Goal: Task Accomplishment & Management: Manage account settings

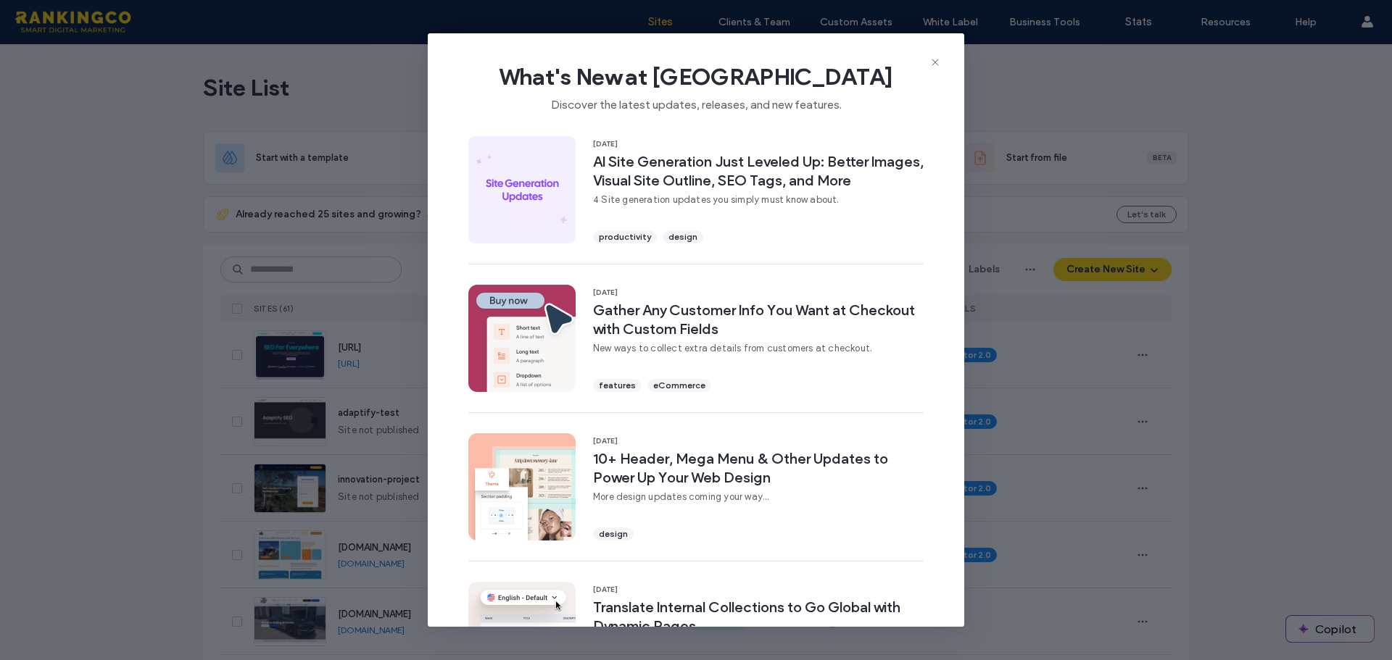
click at [937, 58] on icon at bounding box center [935, 63] width 12 height 12
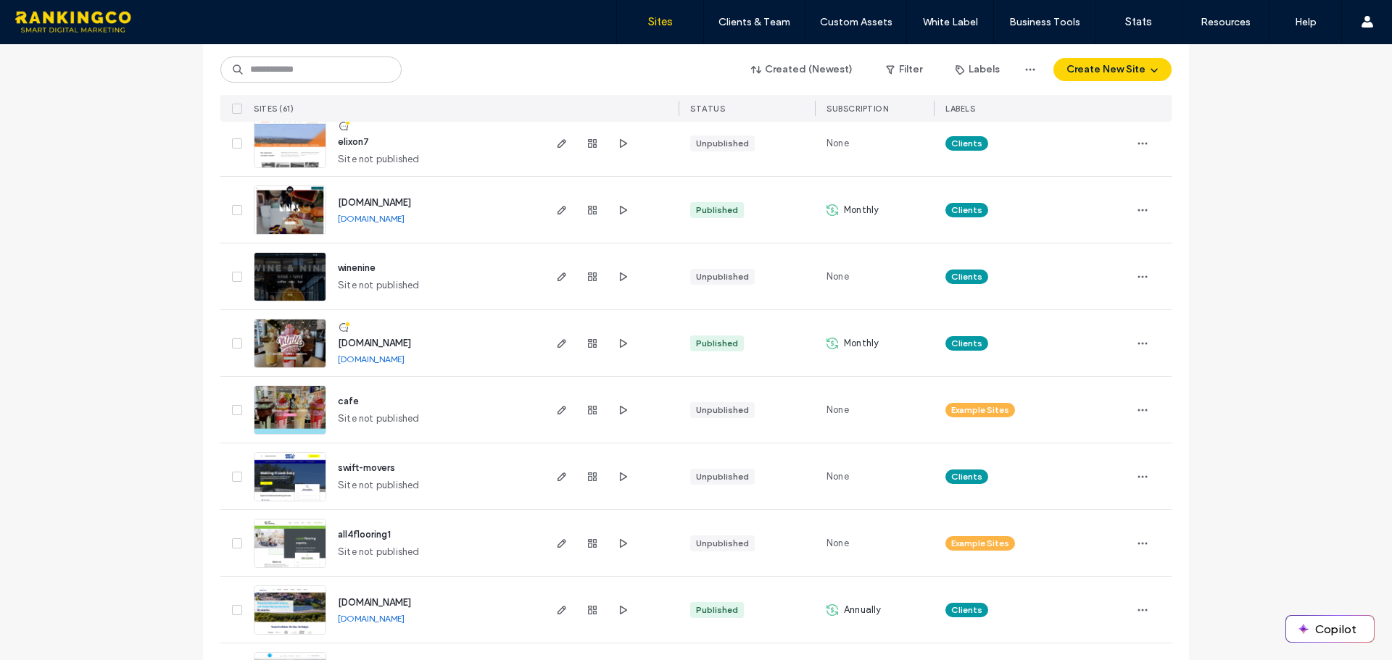
scroll to position [3747, 0]
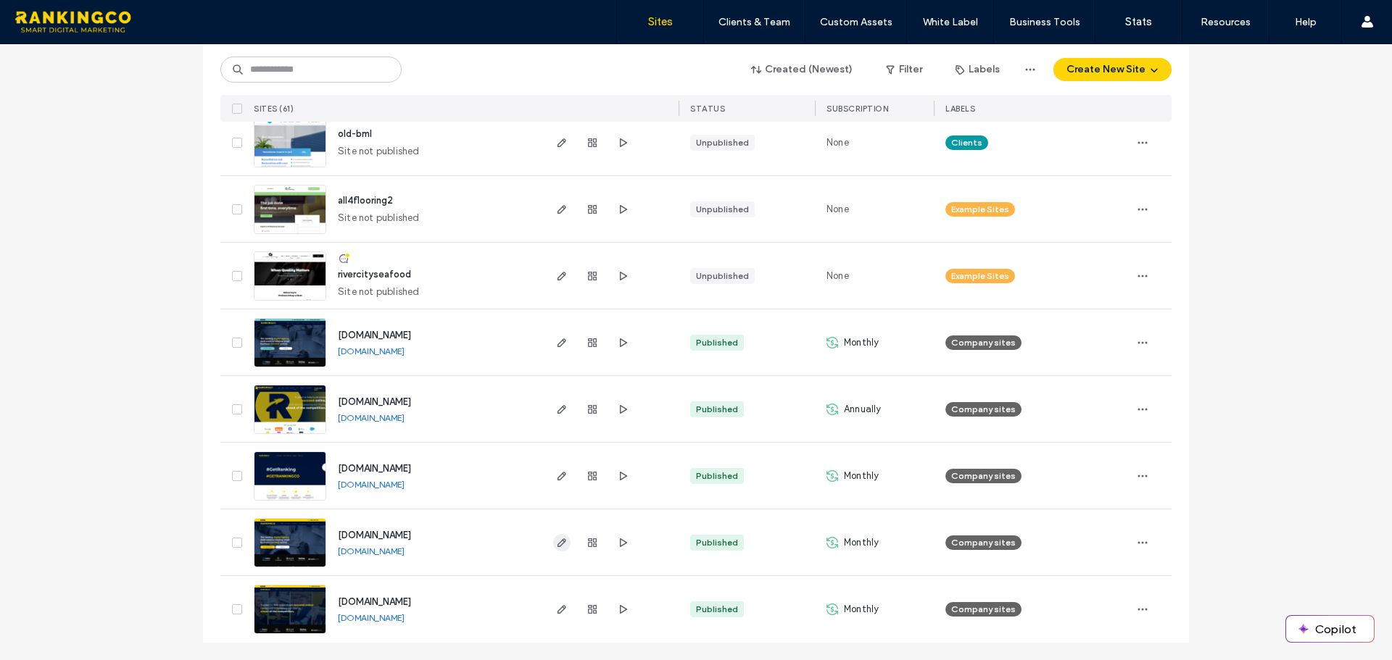
click at [557, 541] on use "button" at bounding box center [561, 543] width 9 height 9
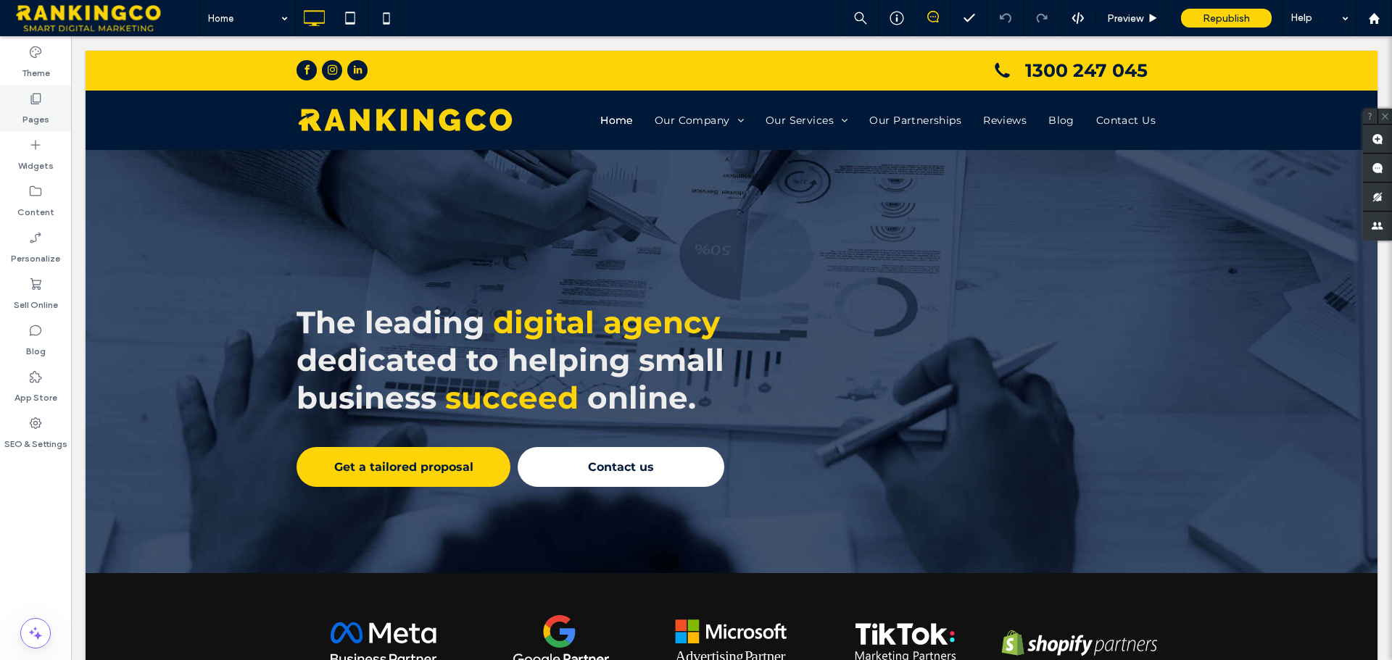
click at [37, 108] on label "Pages" at bounding box center [35, 116] width 27 height 20
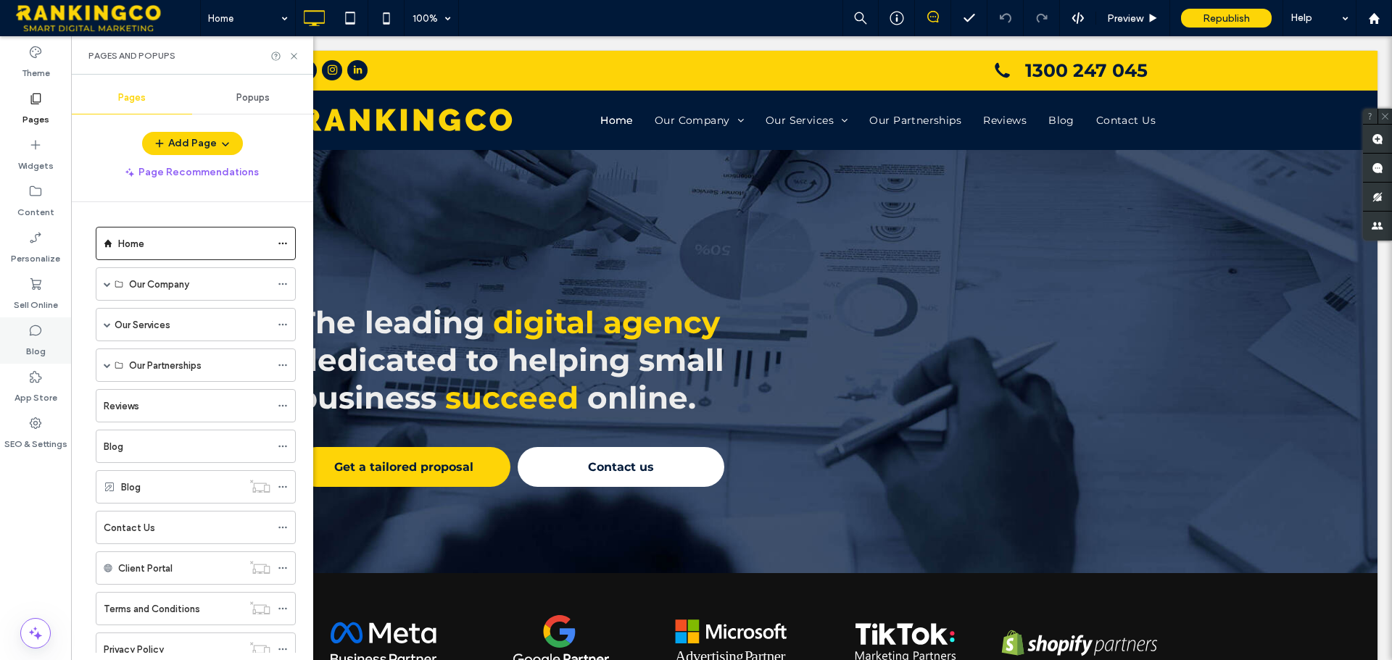
click at [29, 351] on label "Blog" at bounding box center [36, 348] width 20 height 20
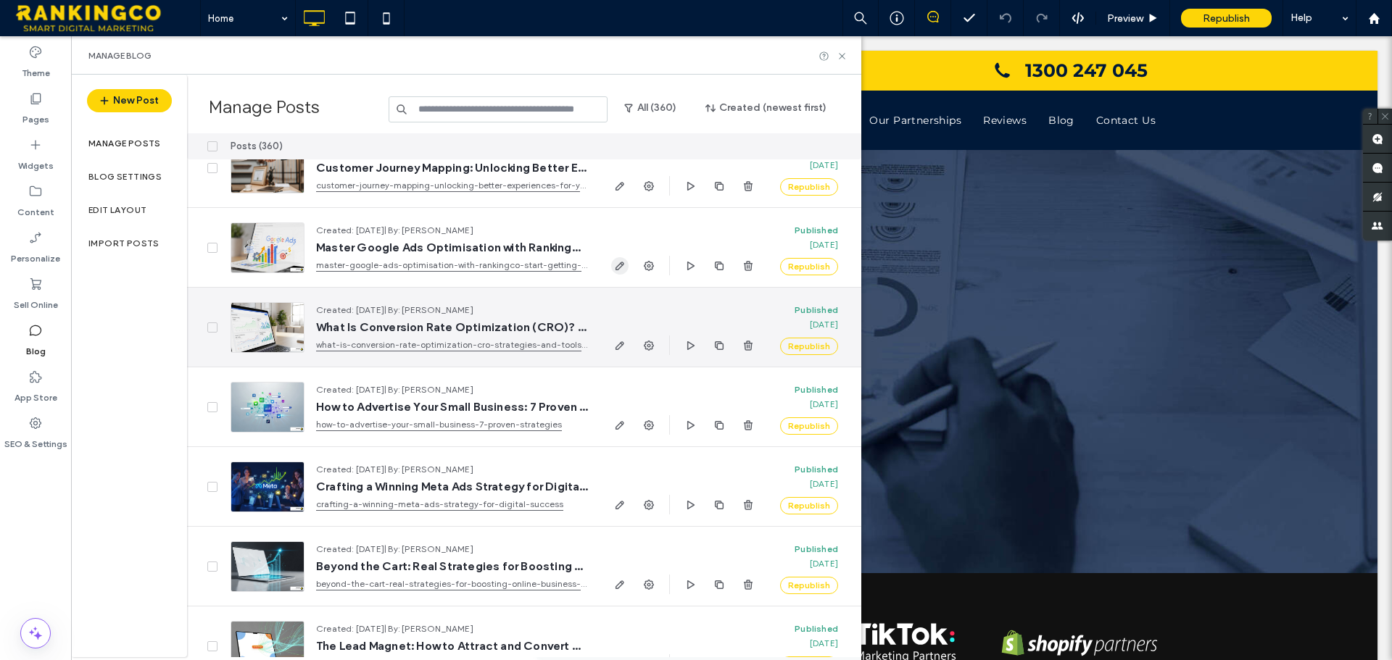
scroll to position [1458, 0]
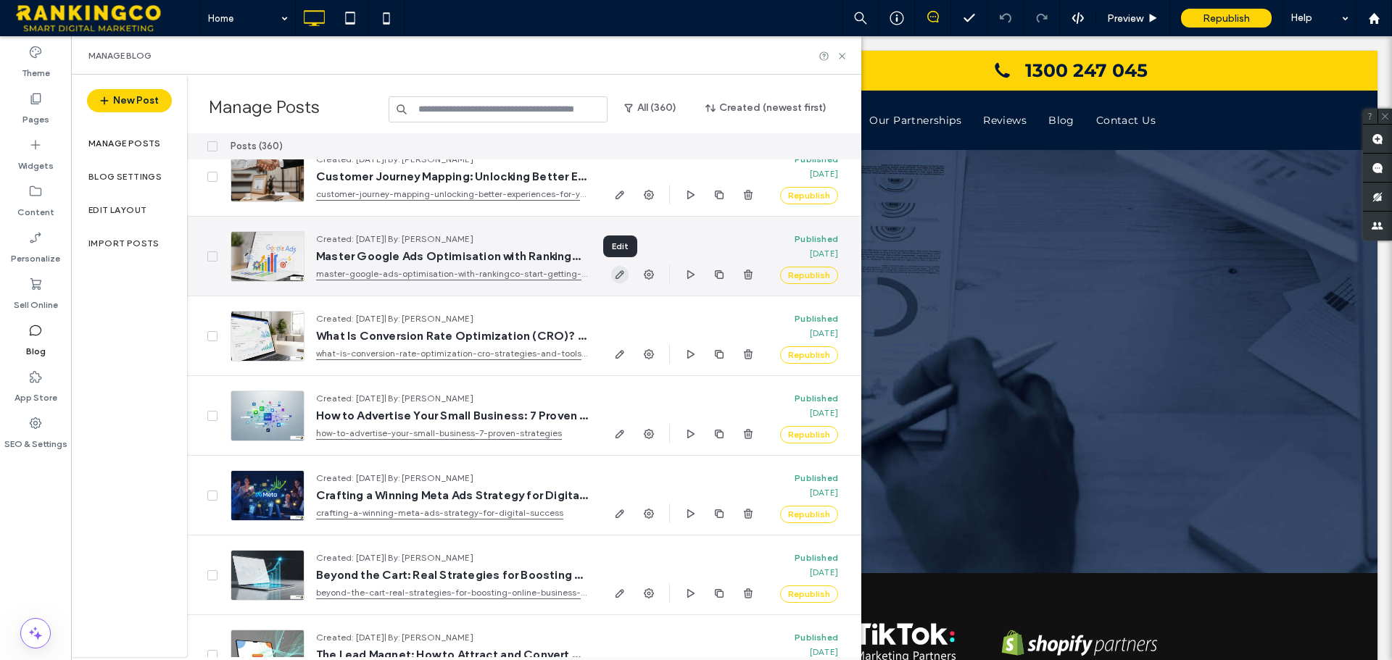
click at [620, 269] on icon "button" at bounding box center [620, 275] width 12 height 12
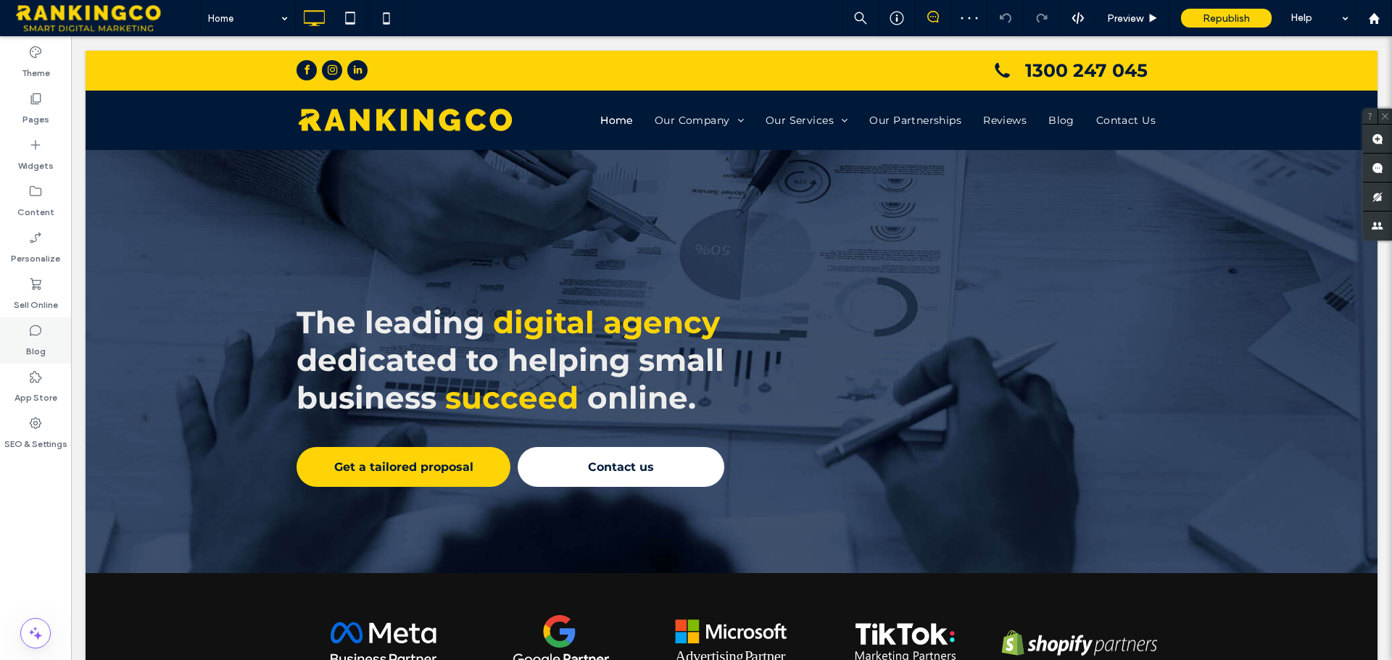
click at [38, 341] on label "Blog" at bounding box center [36, 348] width 20 height 20
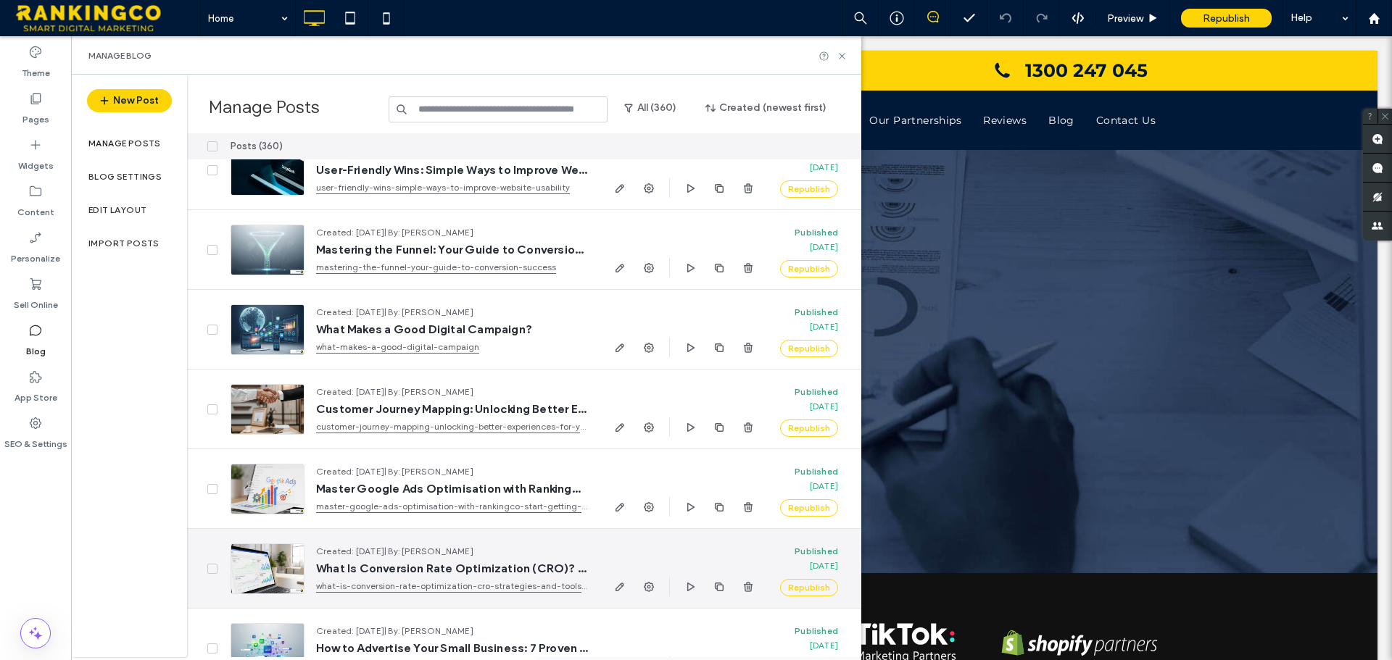
scroll to position [1374, 0]
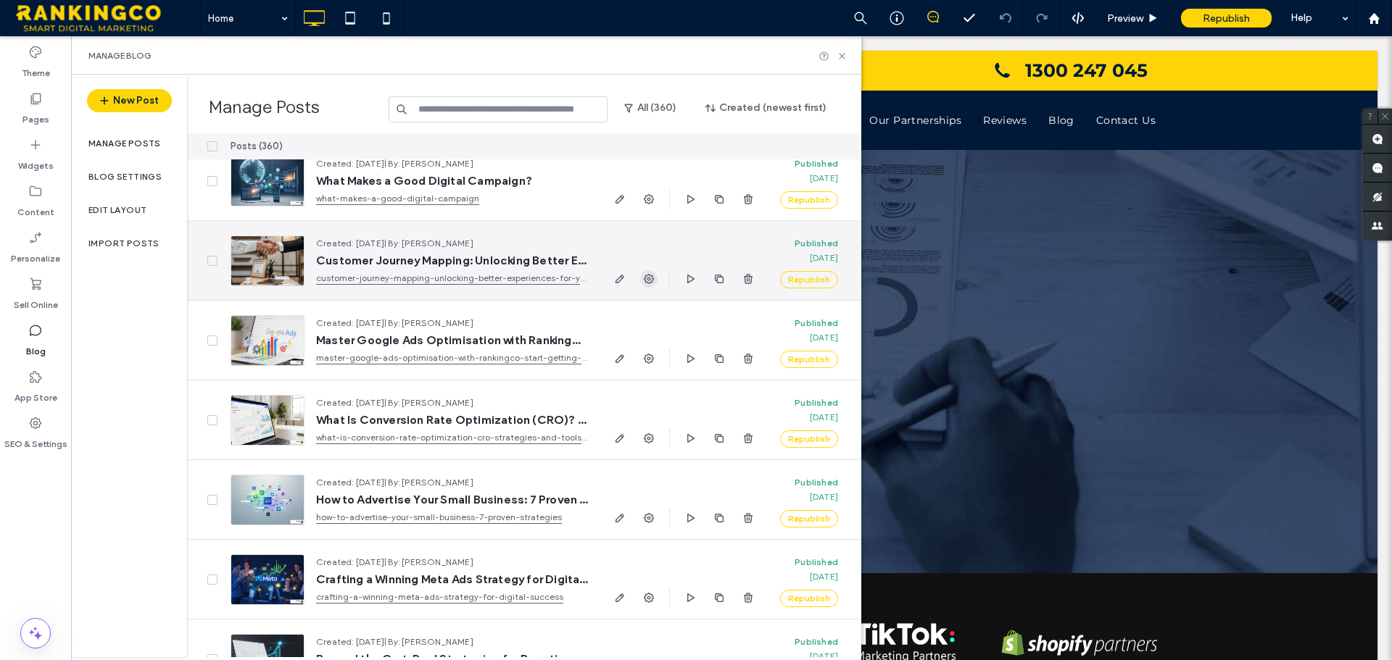
click at [650, 275] on use "button" at bounding box center [649, 279] width 10 height 10
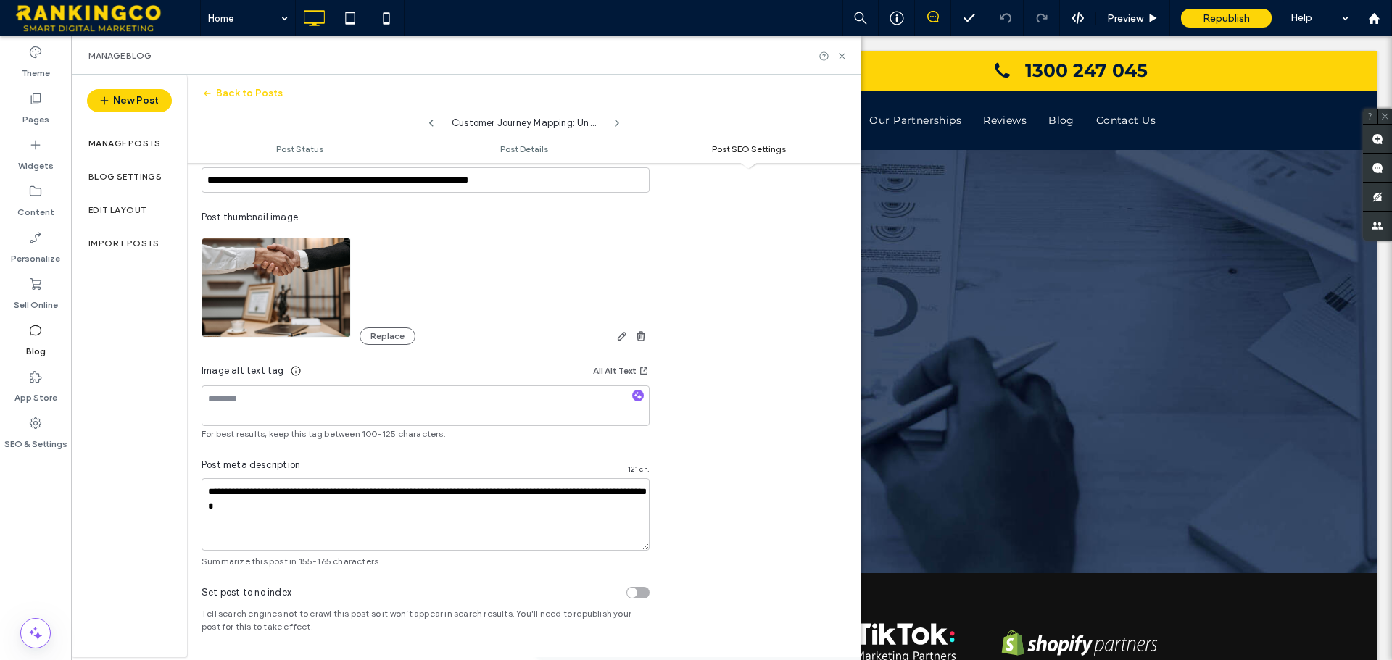
scroll to position [855, 0]
click at [730, 151] on span "Post SEO Settings" at bounding box center [749, 149] width 74 height 11
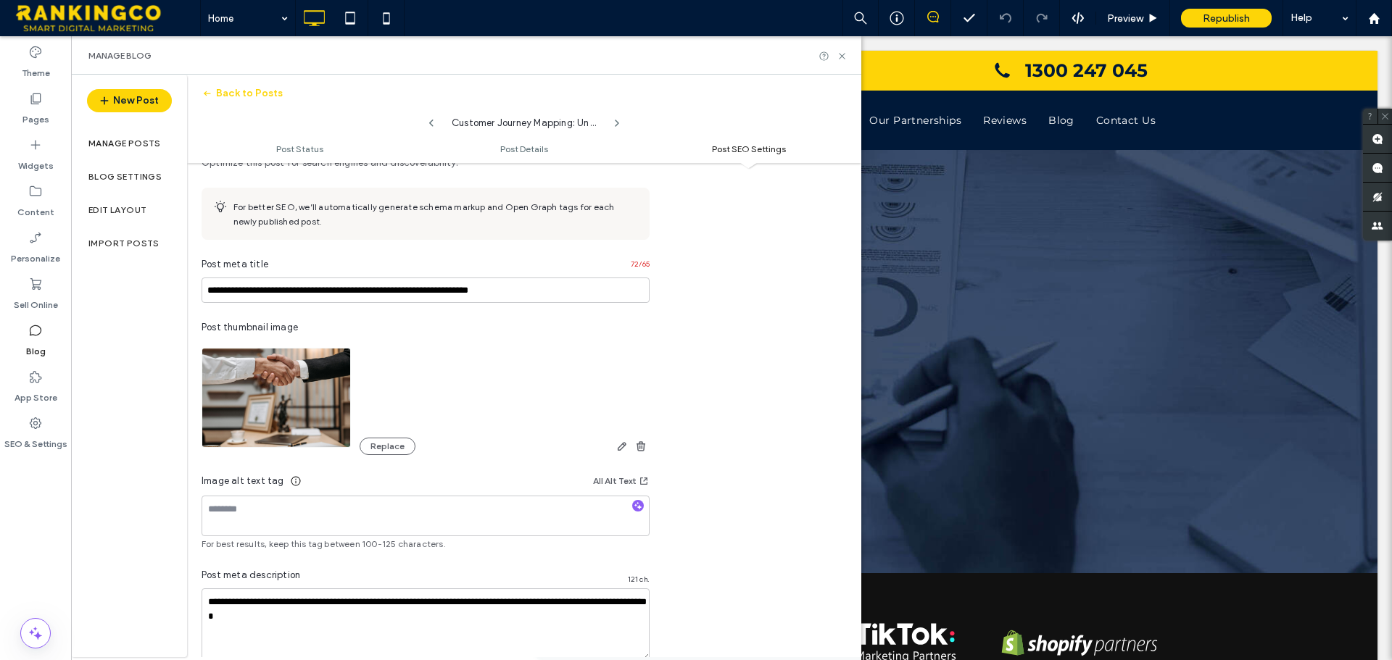
click at [730, 151] on span "Post SEO Settings" at bounding box center [749, 149] width 74 height 11
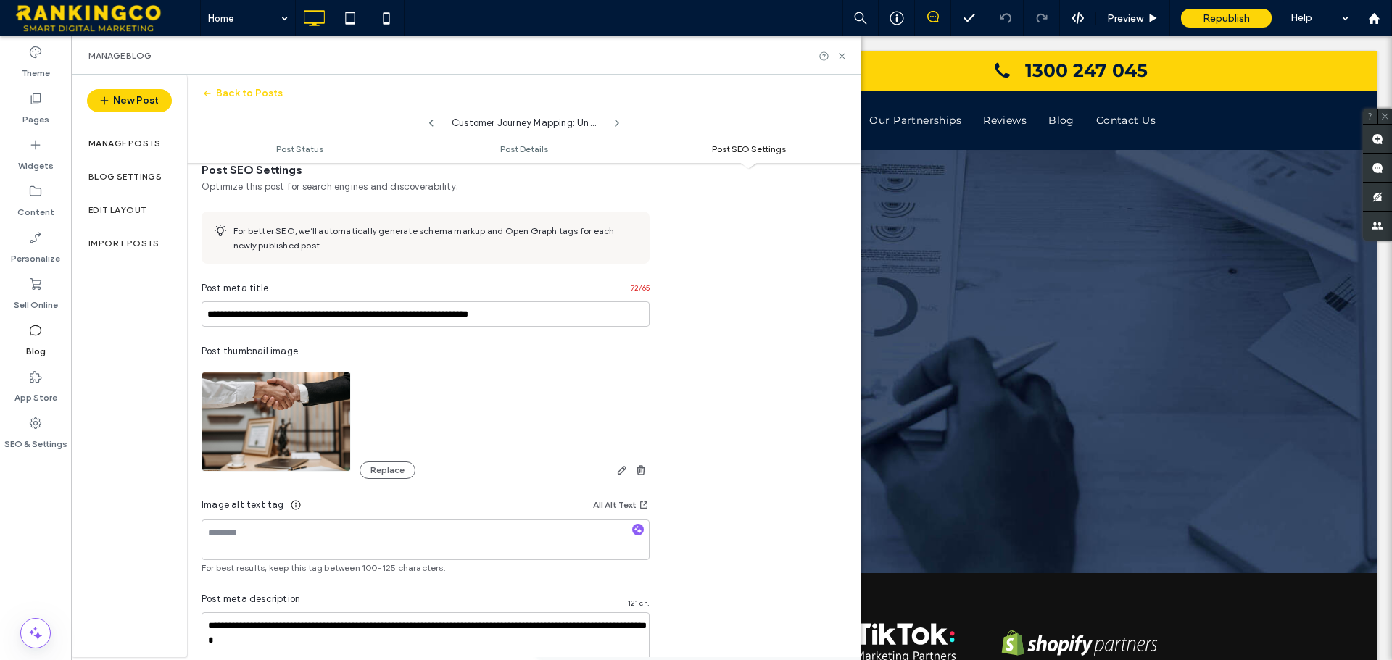
scroll to position [720, 0]
click at [730, 151] on span "Post SEO Settings" at bounding box center [749, 149] width 74 height 11
click at [734, 151] on span "Post SEO Settings" at bounding box center [749, 149] width 74 height 11
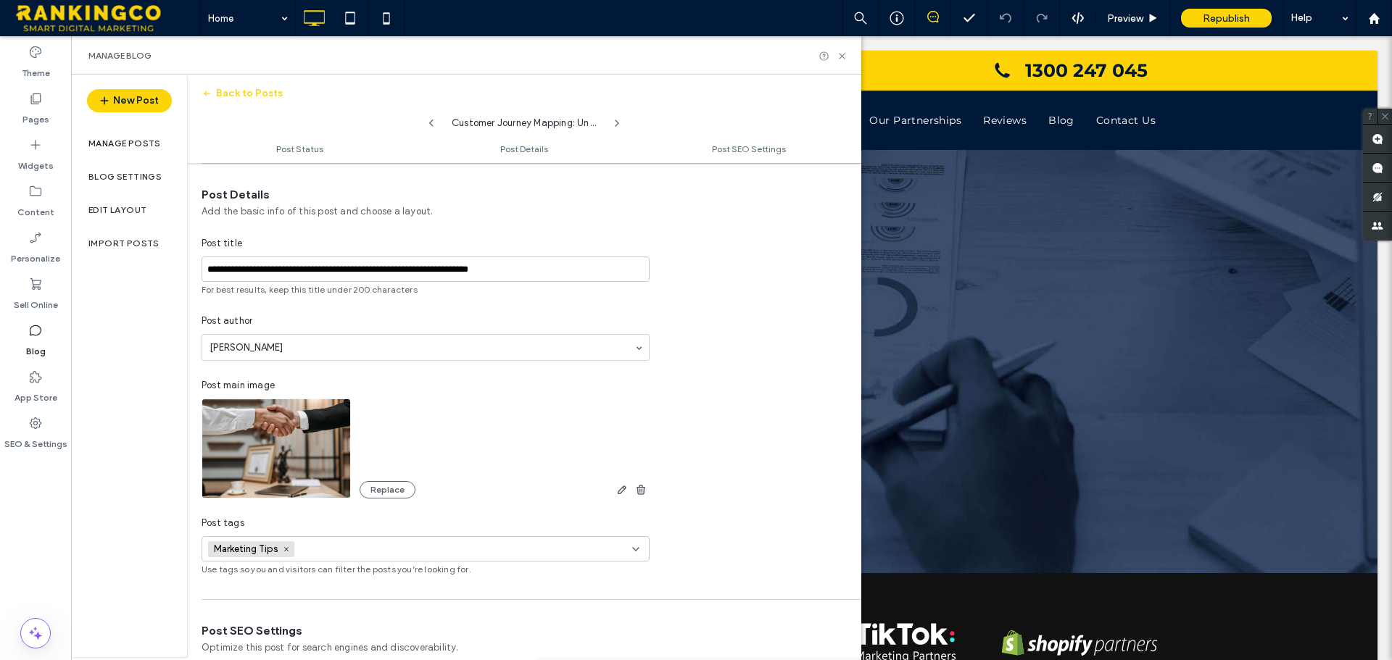
scroll to position [258, 0]
click at [500, 149] on span "Post Details" at bounding box center [524, 149] width 48 height 11
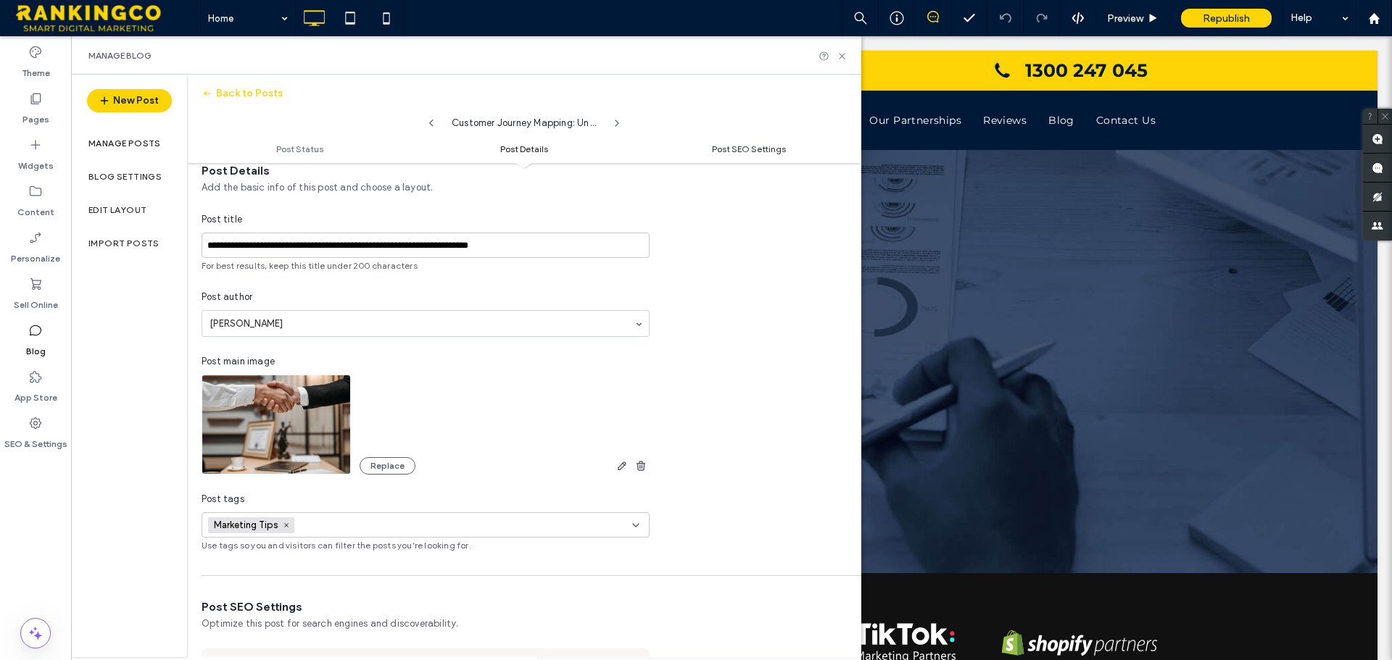
click at [726, 144] on span "Post SEO Settings" at bounding box center [749, 149] width 74 height 11
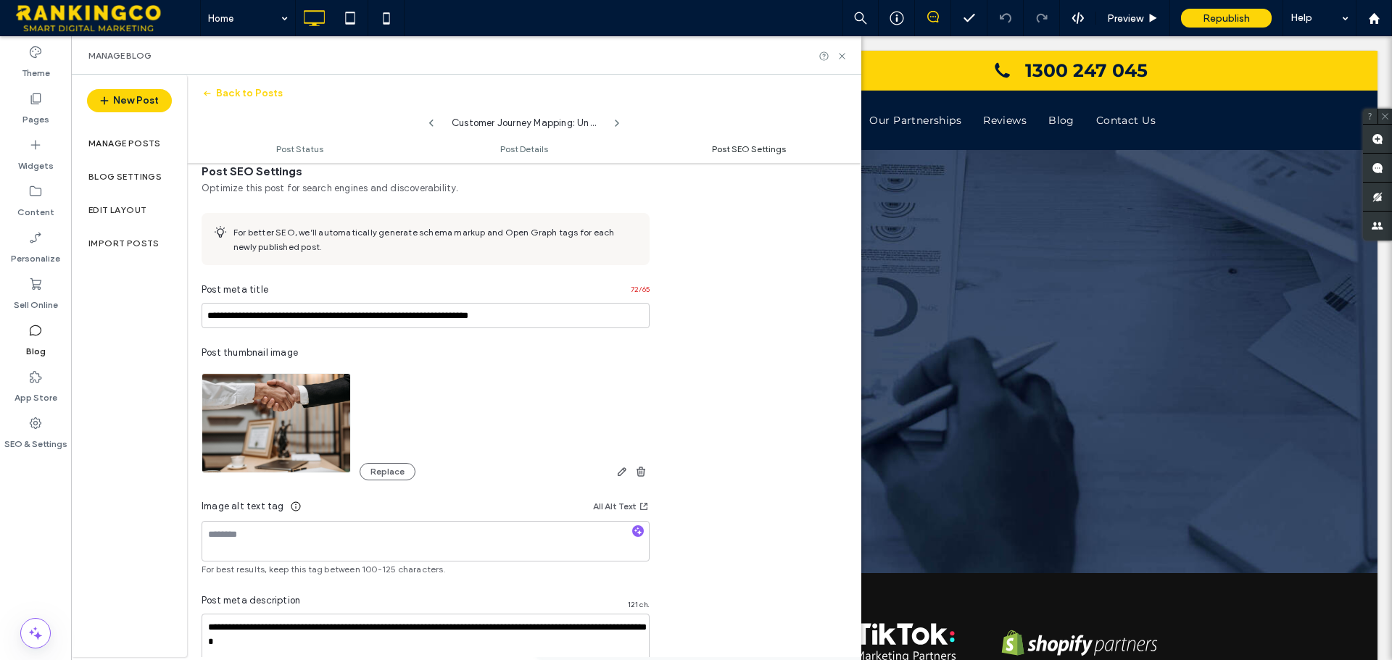
scroll to position [720, 0]
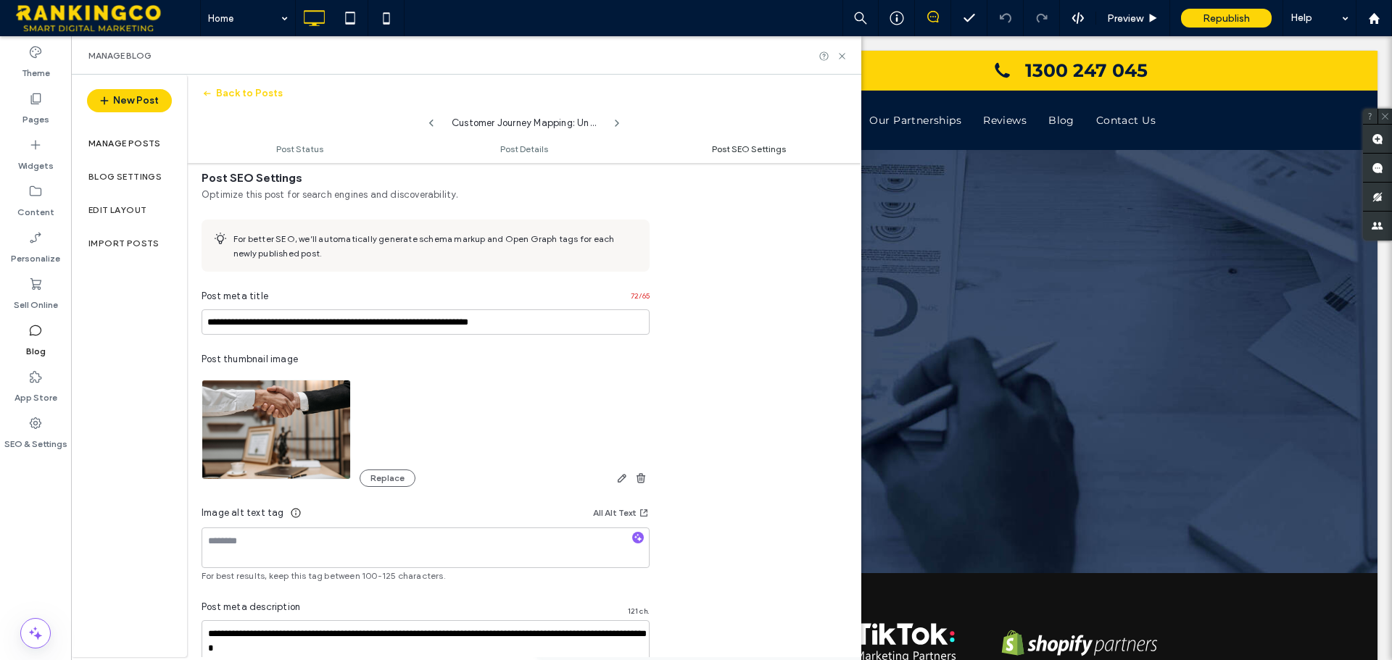
click at [739, 145] on span "Post SEO Settings" at bounding box center [749, 149] width 74 height 11
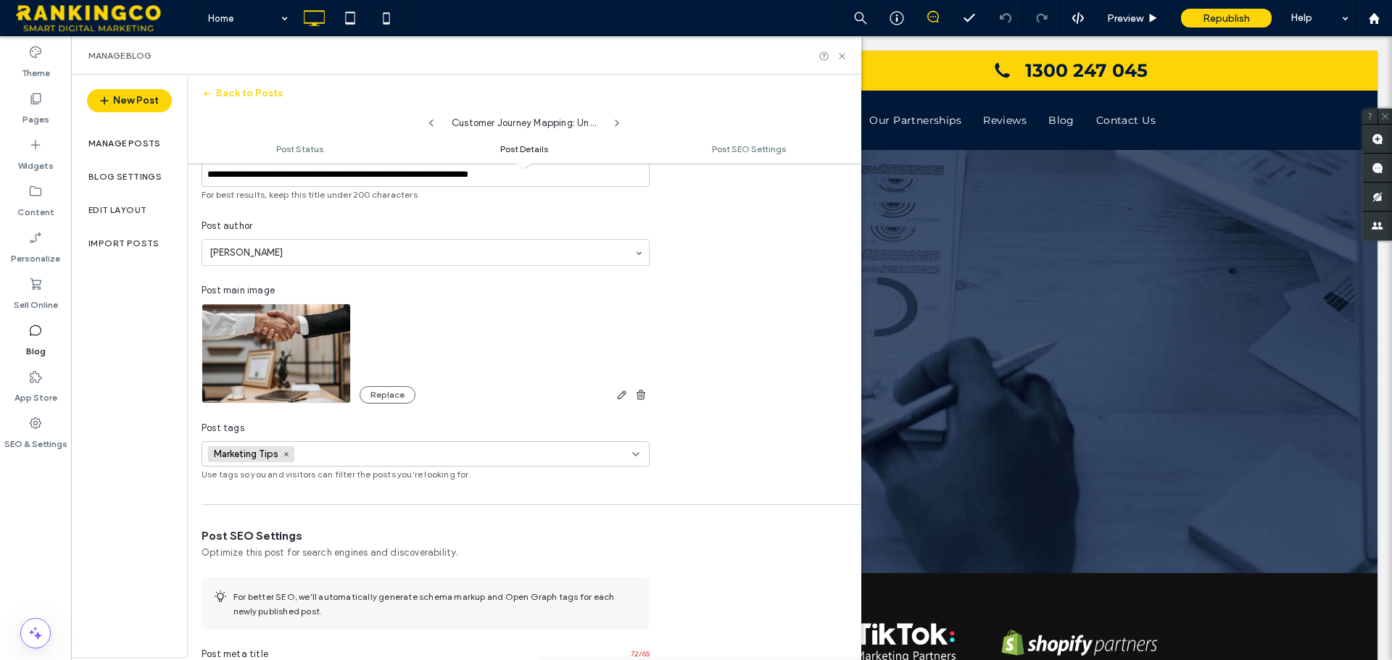
scroll to position [0, 0]
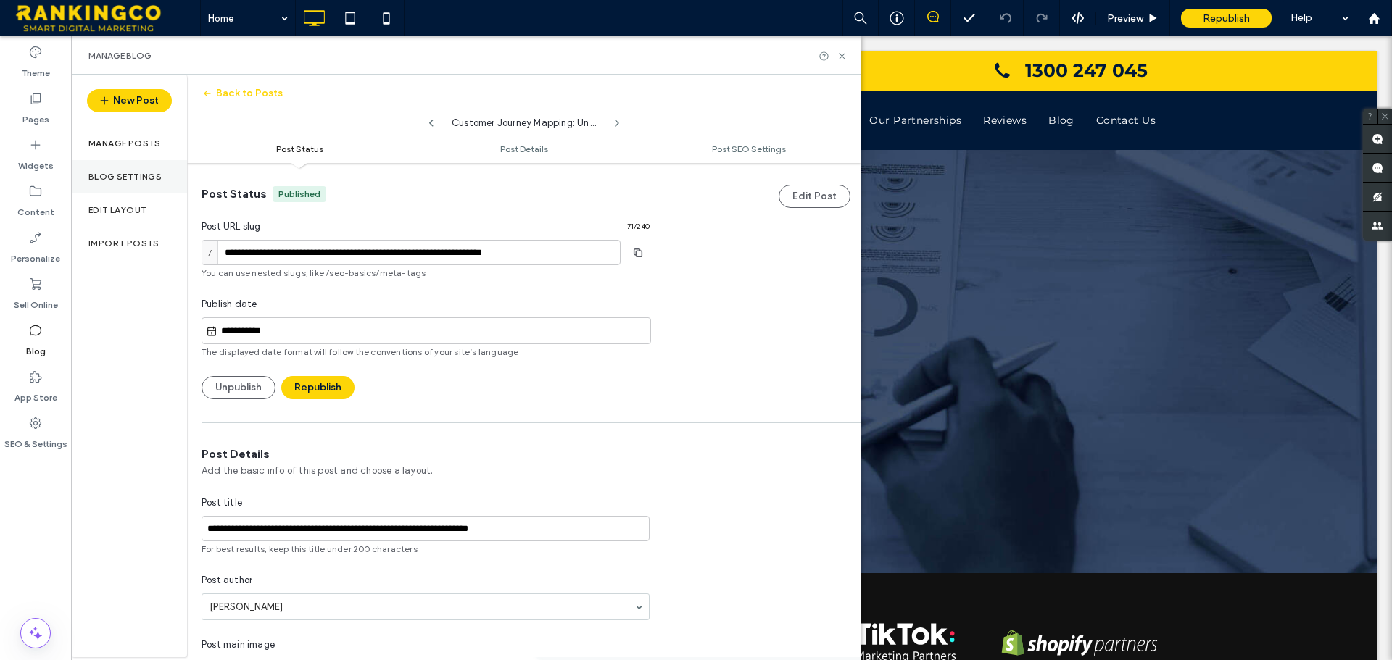
click at [134, 175] on label "Blog Settings" at bounding box center [124, 177] width 73 height 10
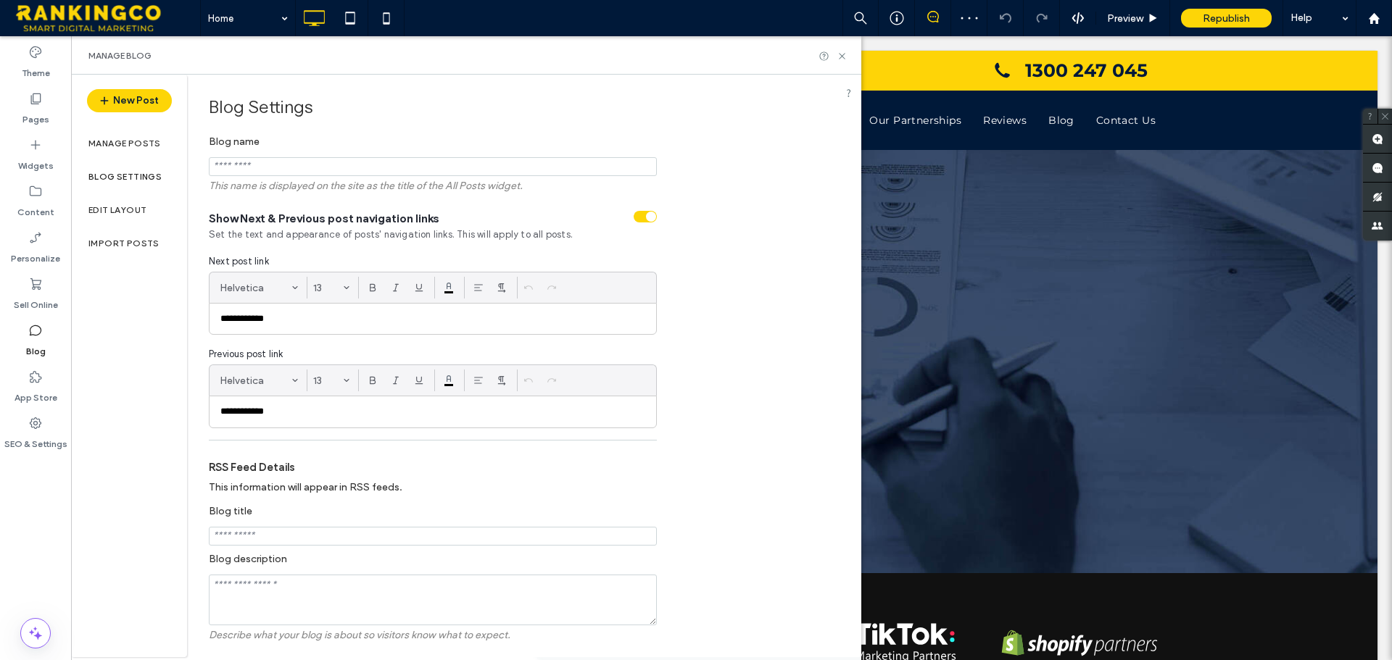
click at [30, 107] on div at bounding box center [696, 330] width 1392 height 660
click at [36, 101] on icon at bounding box center [35, 98] width 14 height 14
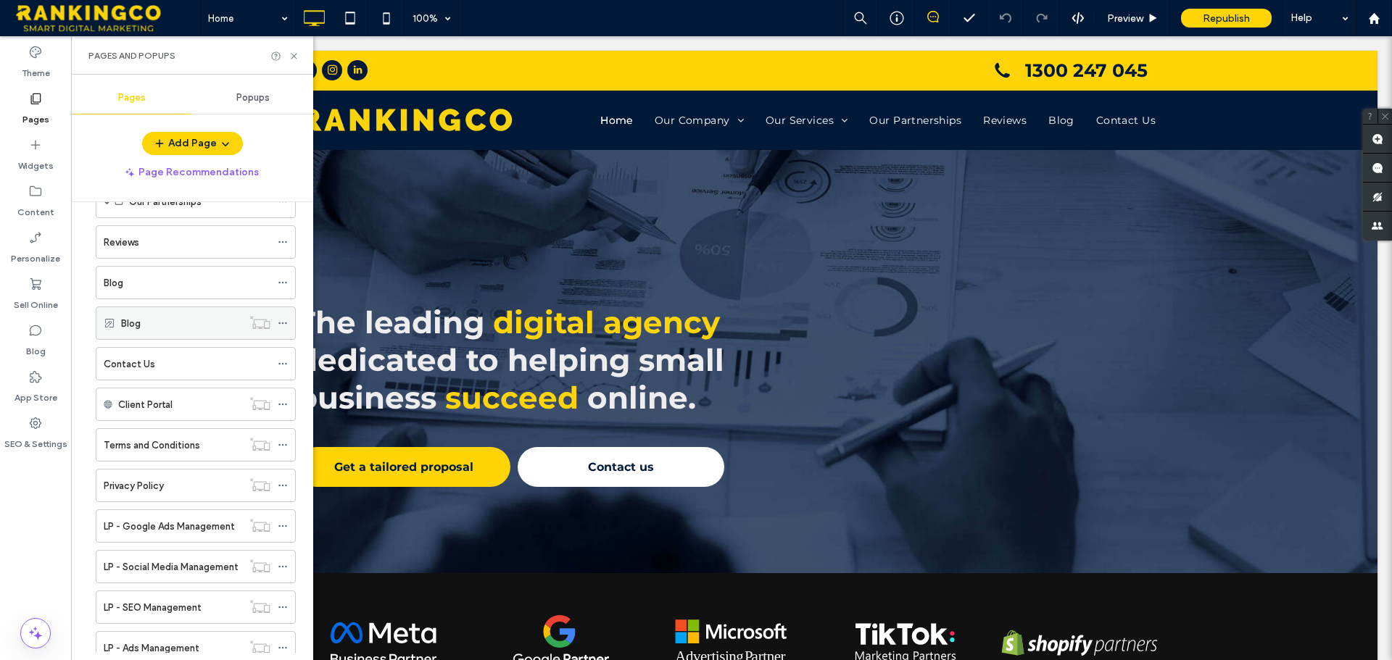
scroll to position [141, 0]
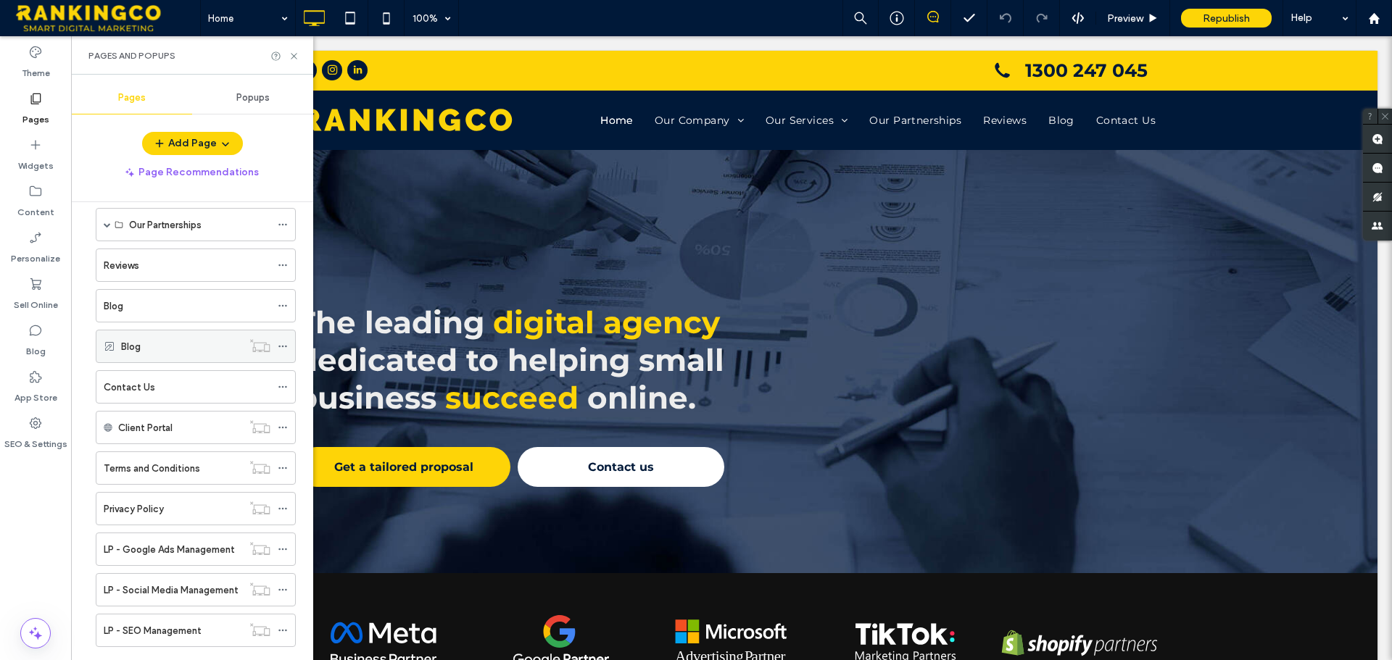
click at [282, 346] on use at bounding box center [282, 347] width 8 height 2
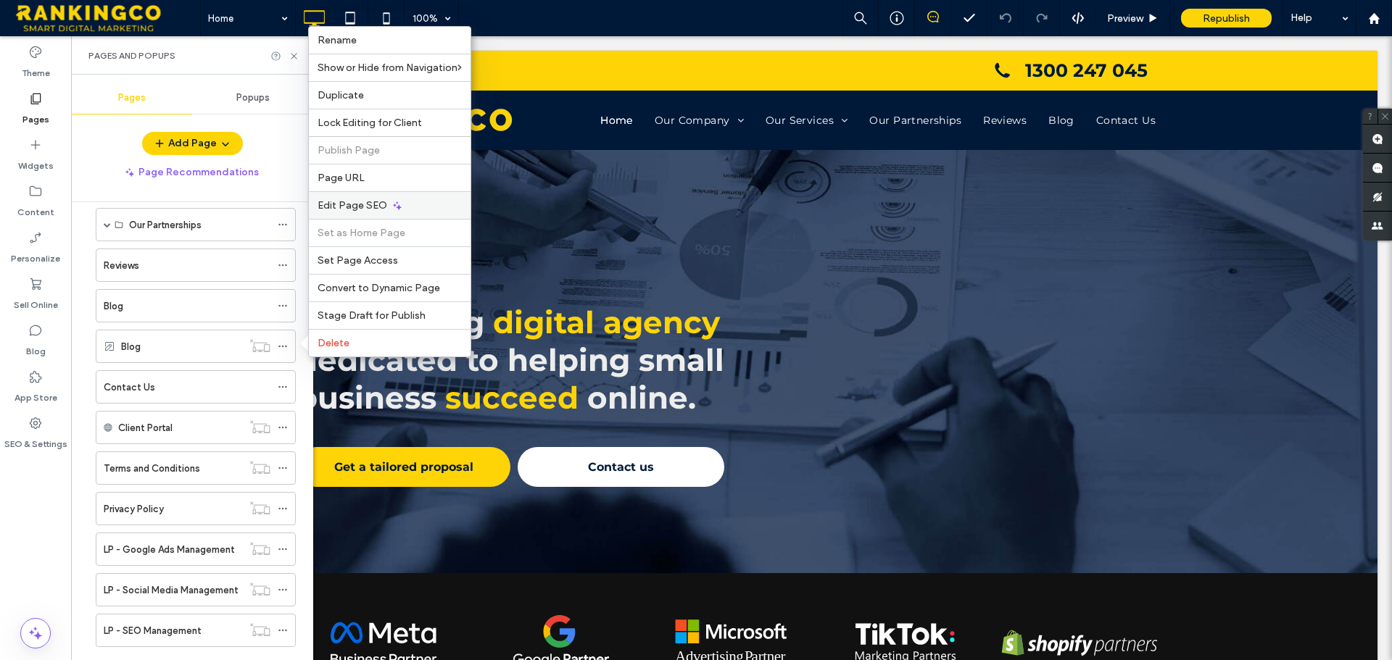
click at [351, 202] on span "Edit Page SEO" at bounding box center [353, 205] width 70 height 12
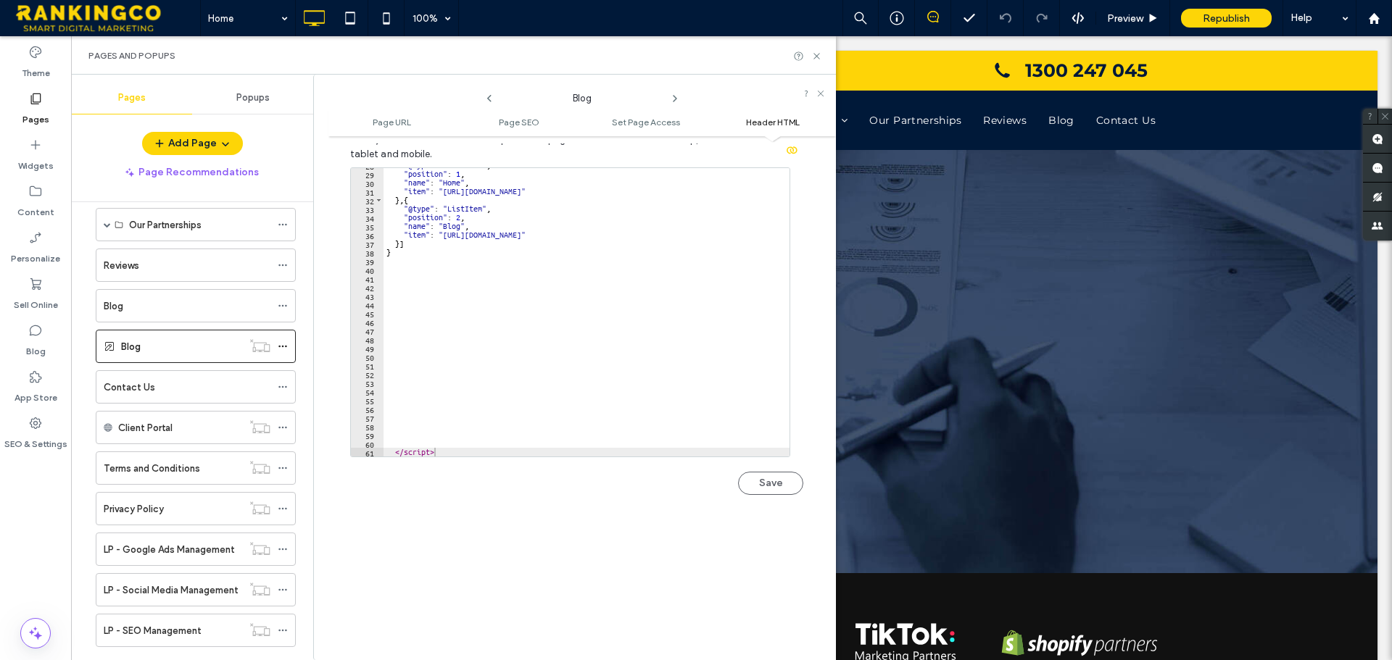
scroll to position [1448, 0]
click at [33, 96] on icon at bounding box center [35, 98] width 14 height 14
click at [39, 104] on icon at bounding box center [35, 98] width 14 height 14
drag, startPoint x: 816, startPoint y: 54, endPoint x: 764, endPoint y: 1, distance: 74.8
click at [816, 54] on icon at bounding box center [816, 56] width 11 height 11
